Goal: Task Accomplishment & Management: Manage account settings

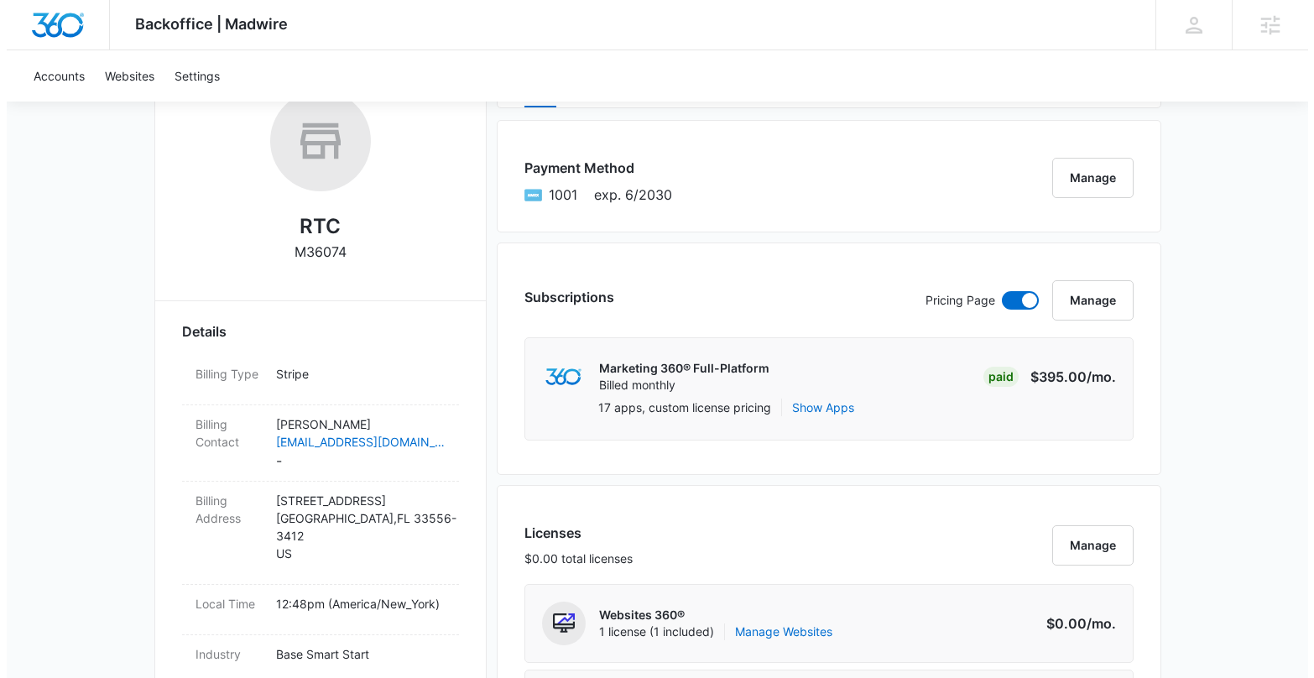
scroll to position [463, 0]
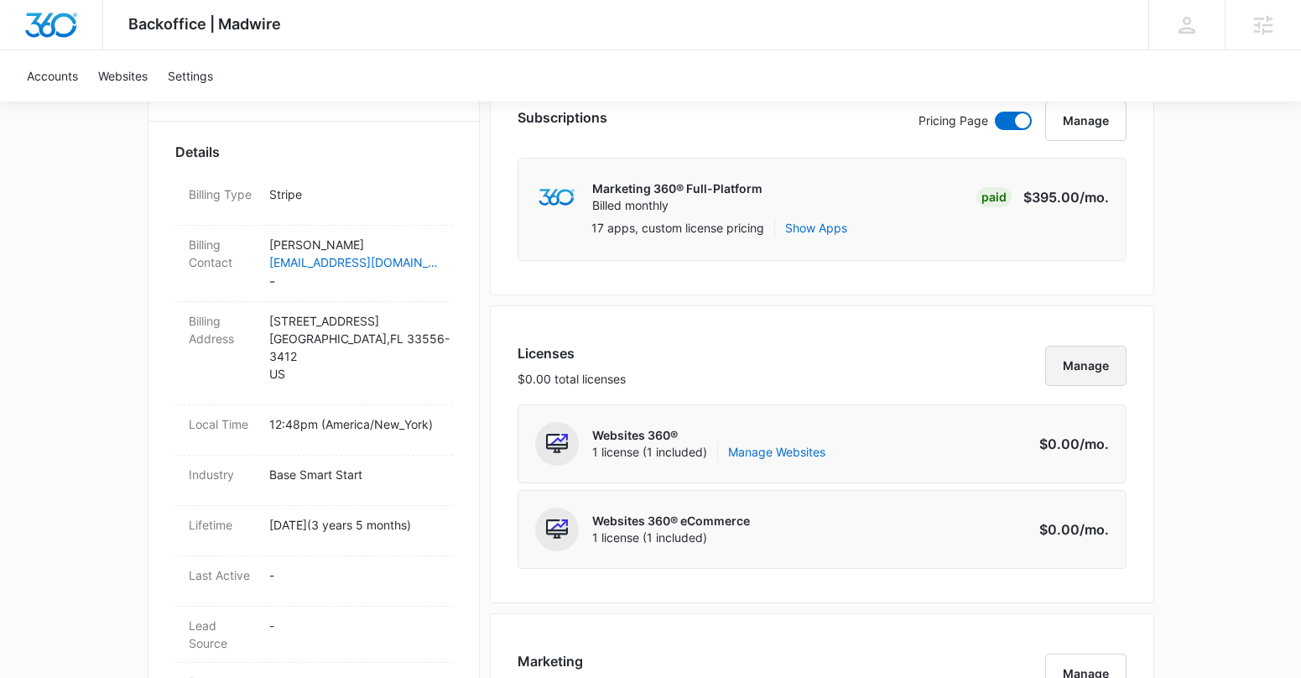
click at [1095, 373] on button "Manage" at bounding box center [1086, 366] width 81 height 40
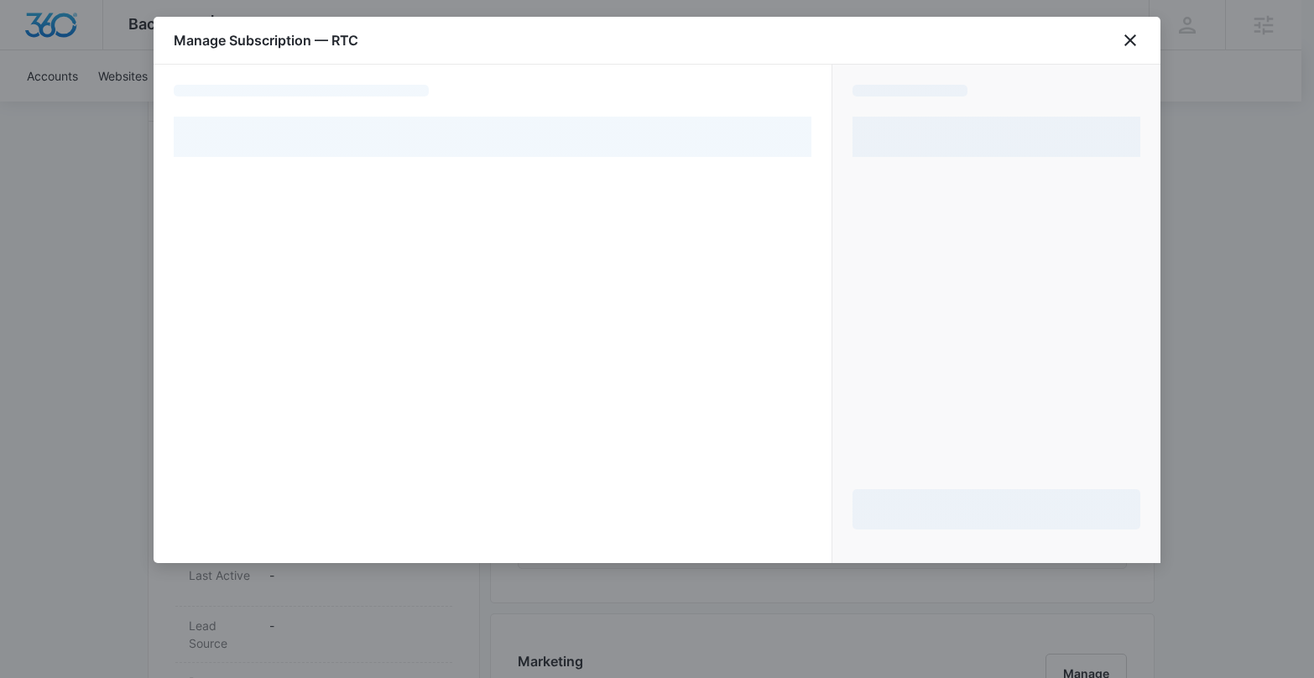
select select "pm_1Rj29vA4n8RTgNjUF4d3ToCX"
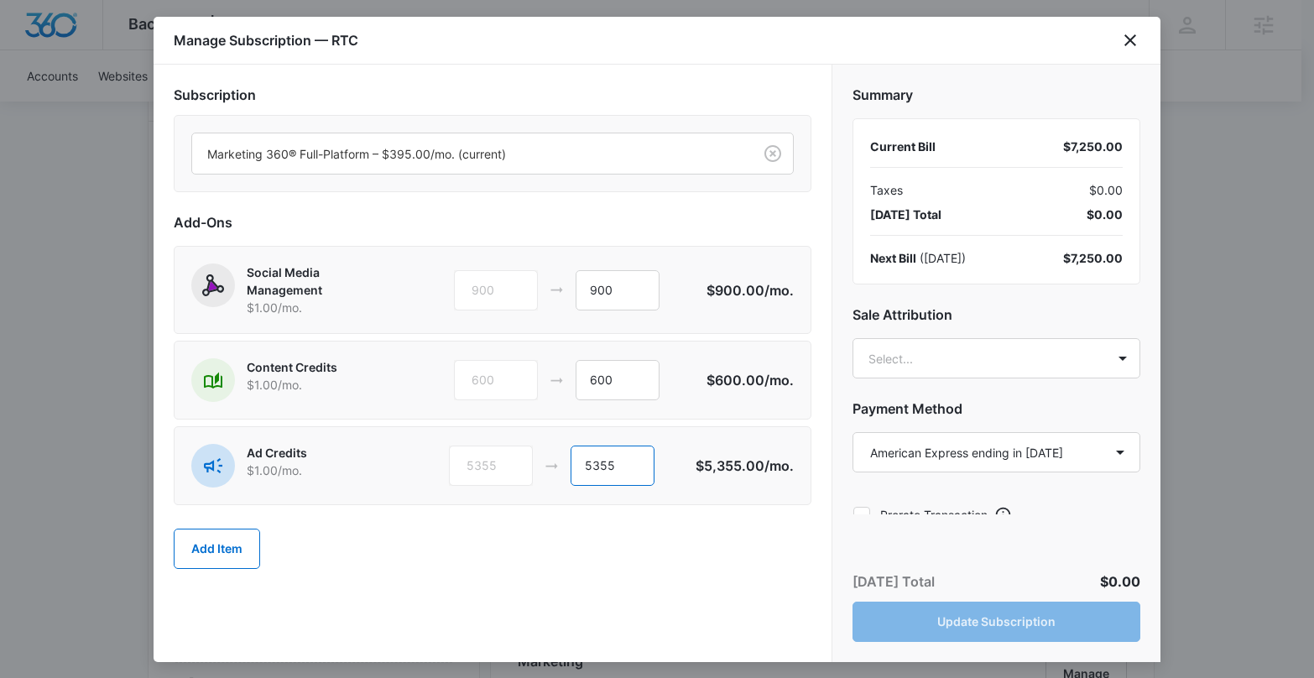
click at [595, 466] on input "5355" at bounding box center [613, 466] width 84 height 40
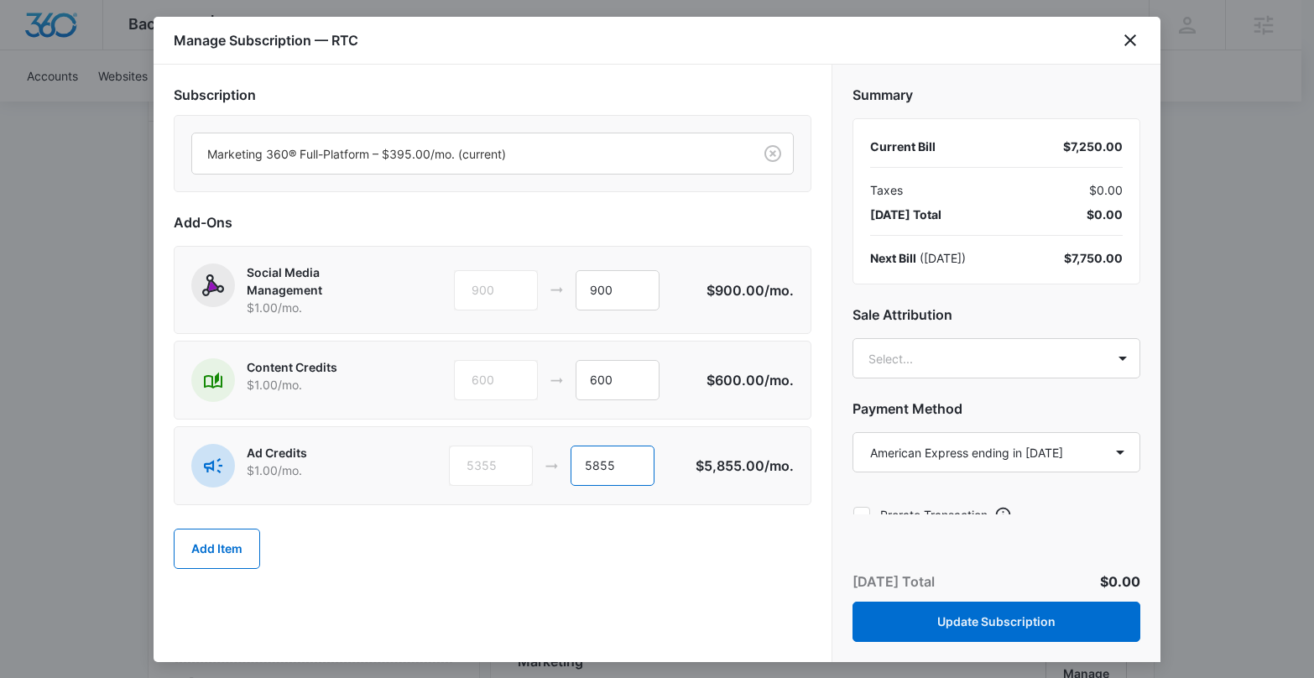
type input "5855"
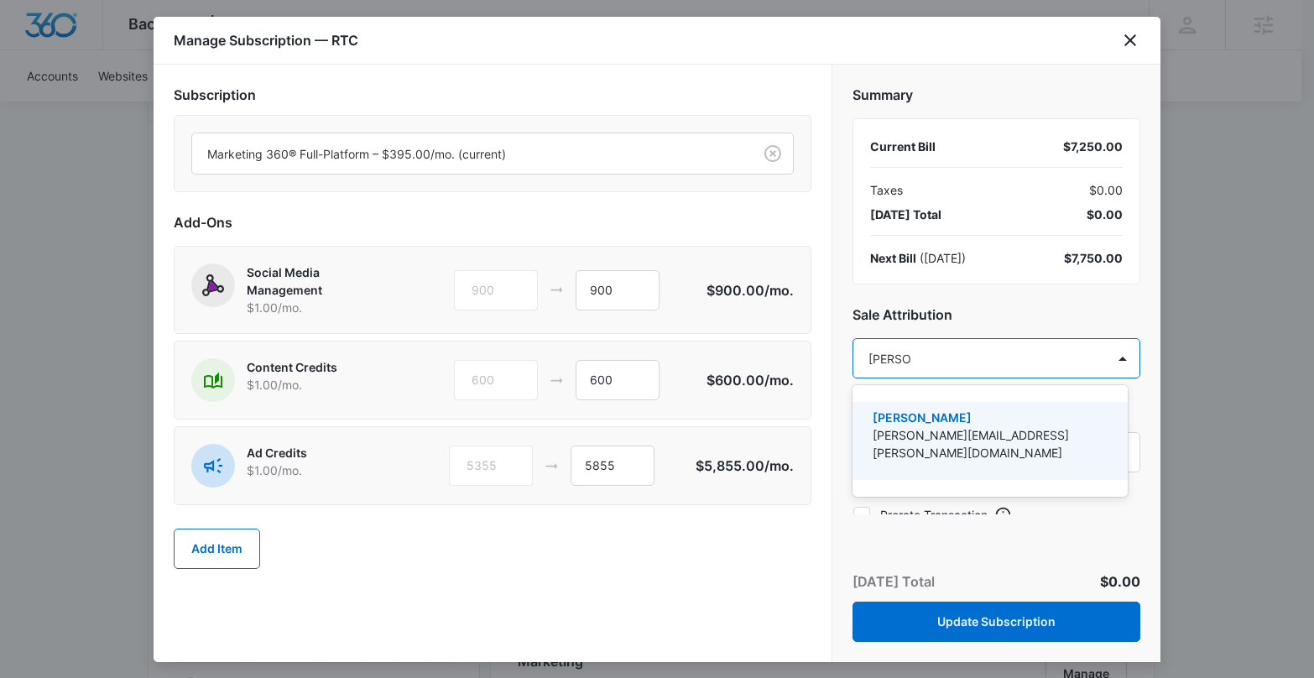
type input "[PERSON_NAME]"
click at [906, 414] on p "[PERSON_NAME]" at bounding box center [989, 418] width 232 height 18
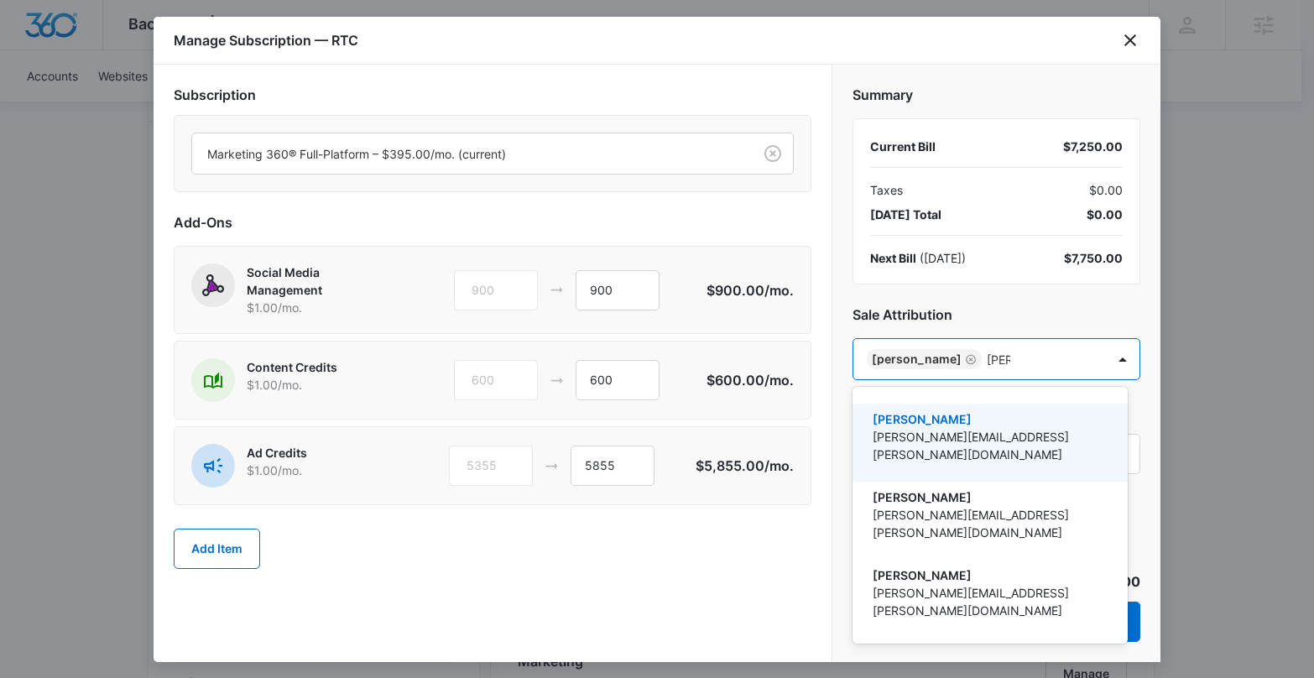
type input "[PERSON_NAME]"
click at [979, 438] on p "[PERSON_NAME][EMAIL_ADDRESS][PERSON_NAME][DOMAIN_NAME]" at bounding box center [989, 445] width 232 height 35
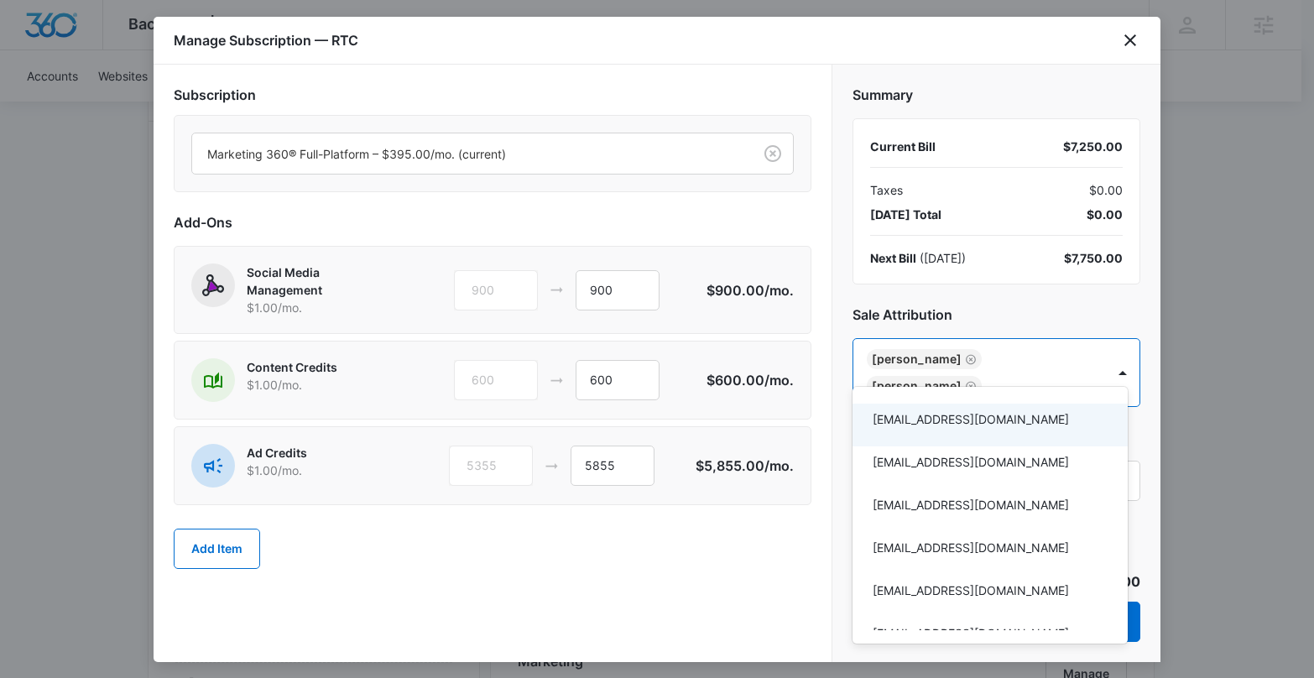
click at [690, 601] on div at bounding box center [657, 339] width 1314 height 678
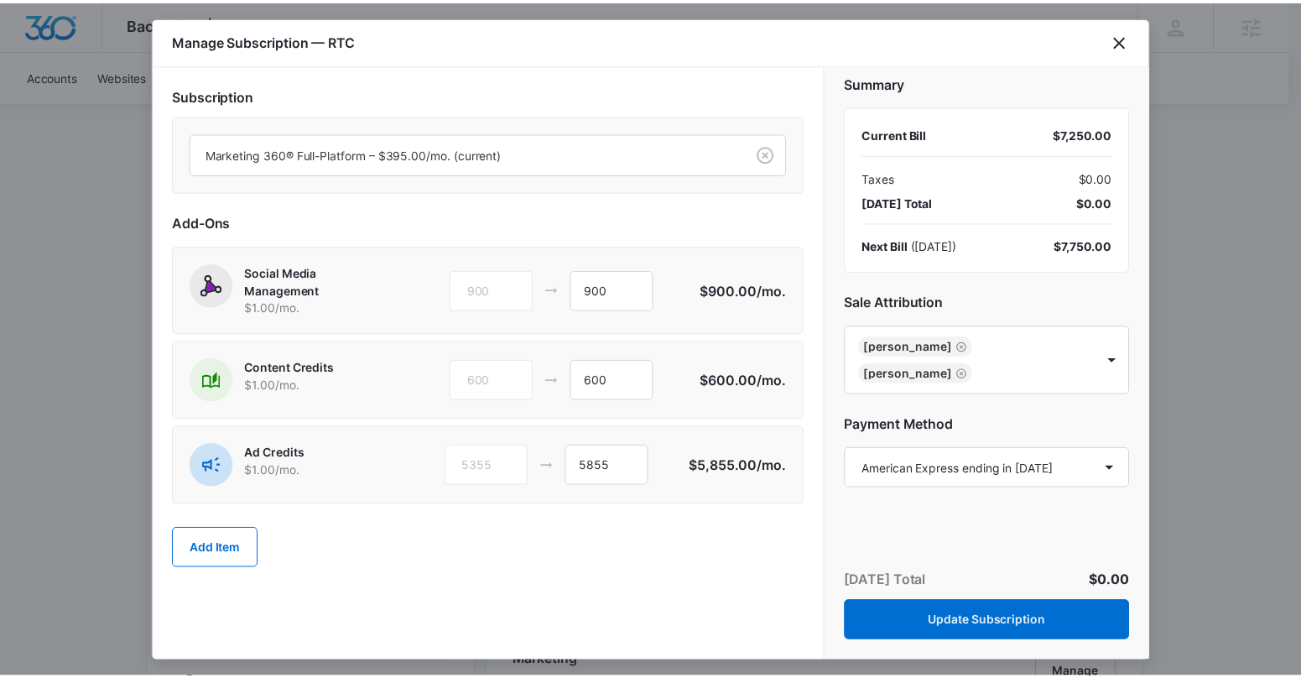
scroll to position [21, 0]
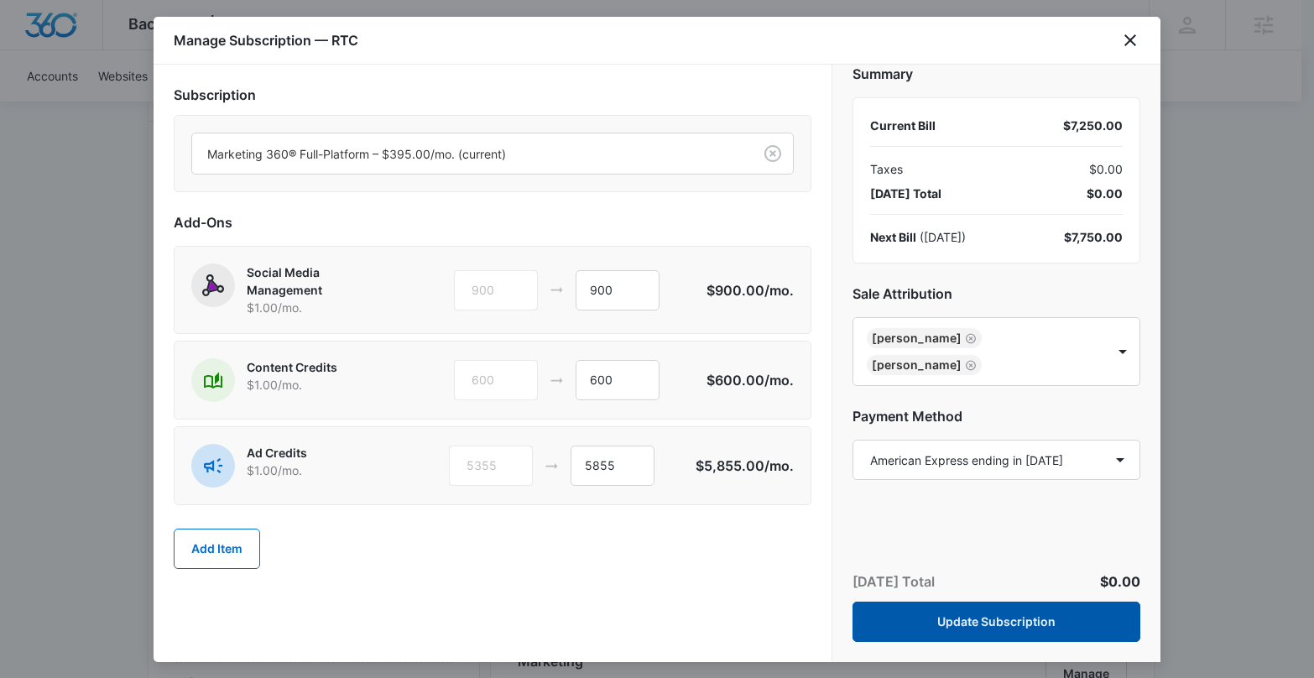
click at [997, 627] on button "Update Subscription" at bounding box center [997, 622] width 288 height 40
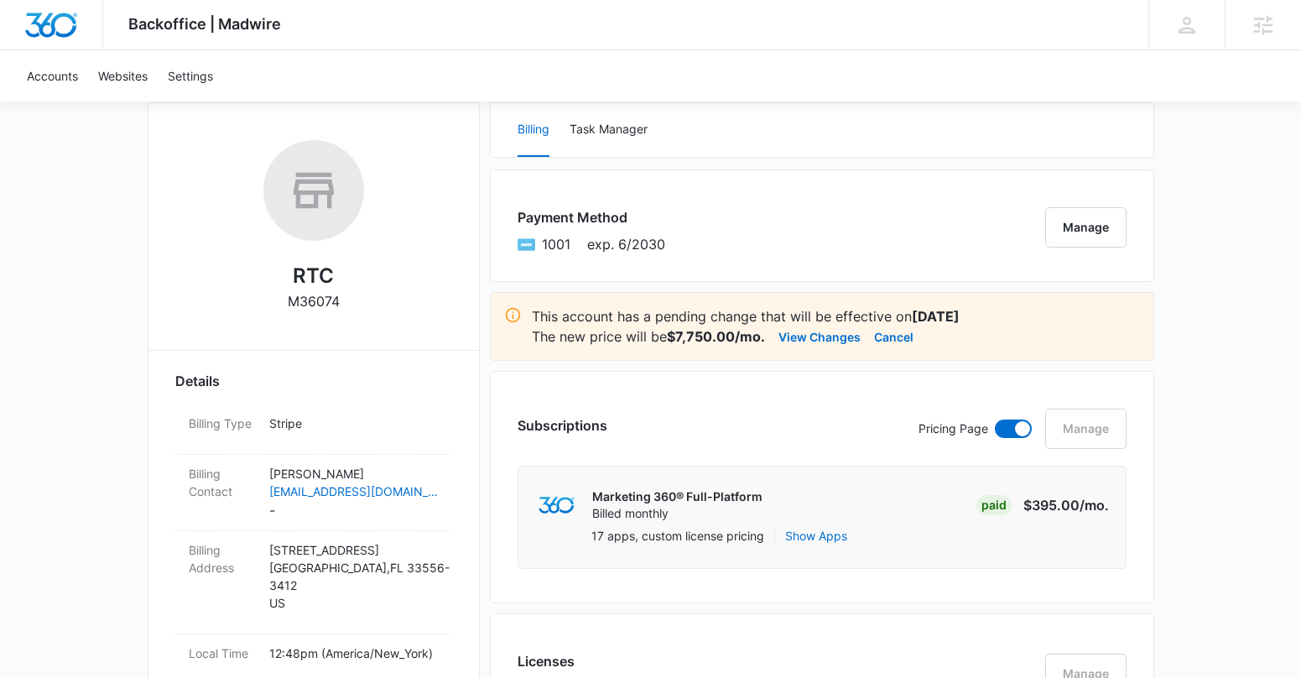
scroll to position [126, 0]
